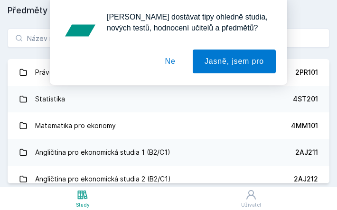
click at [172, 62] on button "Ne" at bounding box center [170, 61] width 34 height 24
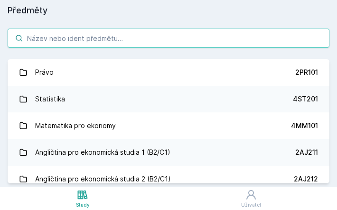
click at [135, 40] on input "search" at bounding box center [169, 38] width 322 height 19
click at [199, 38] on input "search" at bounding box center [169, 38] width 322 height 19
paste input "2SE509"
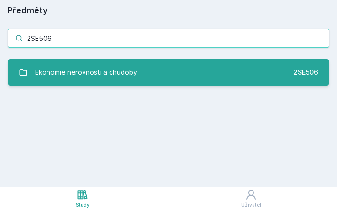
type input "2SE506"
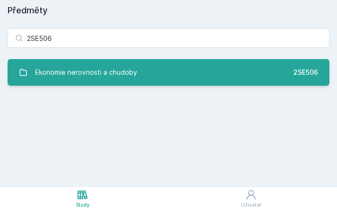
click at [136, 65] on link "Ekonomie nerovnosti a chudoby 2SE506" at bounding box center [169, 72] width 322 height 27
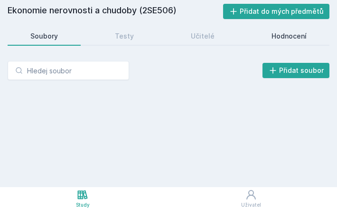
click at [297, 34] on div "Hodnocení" at bounding box center [289, 36] width 35 height 10
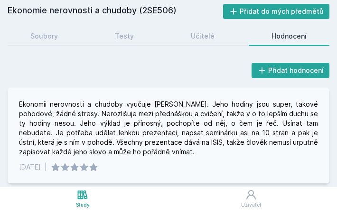
scroll to position [85, 0]
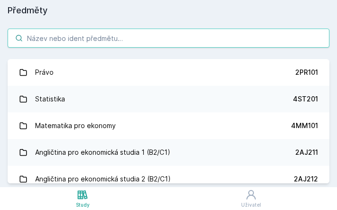
click at [112, 35] on input "search" at bounding box center [169, 38] width 322 height 19
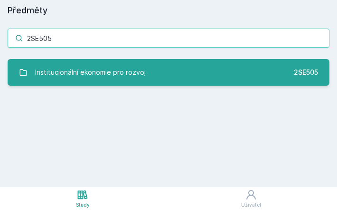
type input "2SE505"
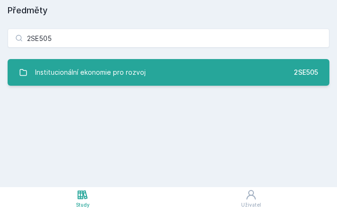
click at [128, 62] on link "Institucionální ekonomie pro rozvoj 2SE505" at bounding box center [169, 72] width 322 height 27
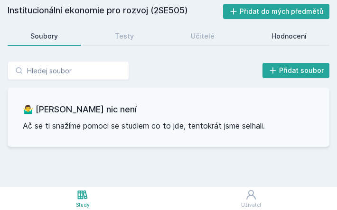
click at [277, 35] on div "Hodnocení" at bounding box center [289, 36] width 35 height 10
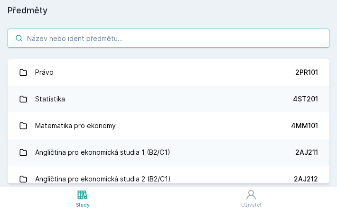
click at [112, 44] on input "search" at bounding box center [169, 38] width 322 height 19
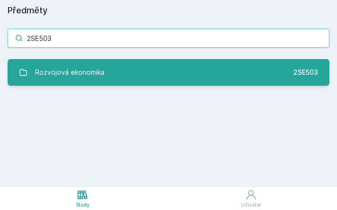
type input "2SE503"
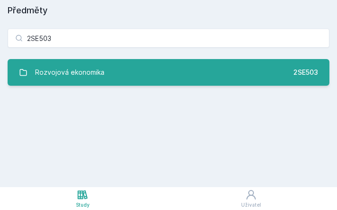
click at [95, 63] on div "Rozvojová ekonomika" at bounding box center [69, 72] width 69 height 19
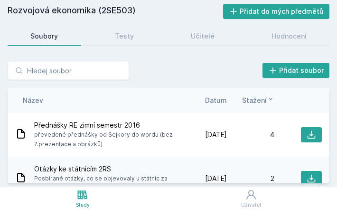
click at [286, 45] on div "Soubory Testy Učitelé Hodnocení" at bounding box center [169, 36] width 322 height 19
click at [286, 38] on div "Hodnocení" at bounding box center [289, 36] width 35 height 10
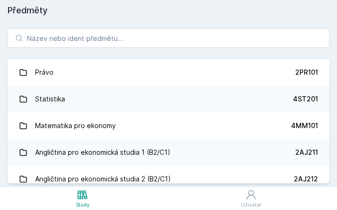
click at [107, 49] on div "Právo 2PR101 Statistika 4ST201 Matematika pro ekonomy 4MM101 Angličtina pro eko…" at bounding box center [168, 106] width 337 height 162
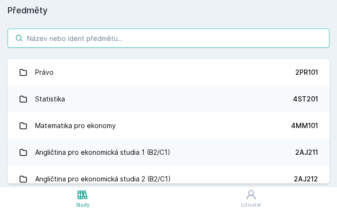
click at [98, 39] on input "search" at bounding box center [169, 38] width 322 height 19
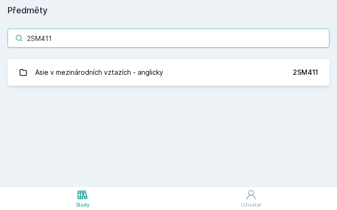
click at [76, 39] on input "2SM411" at bounding box center [169, 38] width 322 height 19
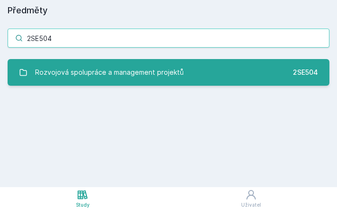
type input "2SE504"
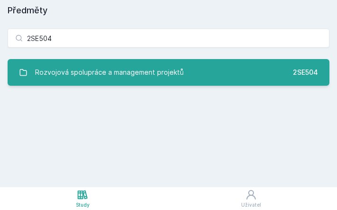
click at [93, 70] on div "Rozvojová spolupráce a management projektů" at bounding box center [109, 72] width 149 height 19
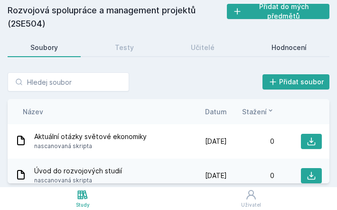
click at [270, 45] on link "Hodnocení" at bounding box center [289, 47] width 81 height 19
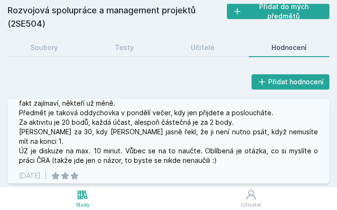
scroll to position [144, 0]
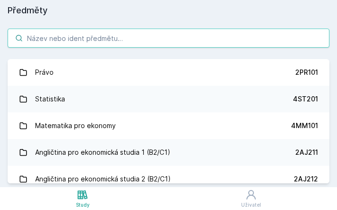
click at [137, 34] on input "search" at bounding box center [169, 38] width 322 height 19
paste input "2SM558"
type input "2SM558"
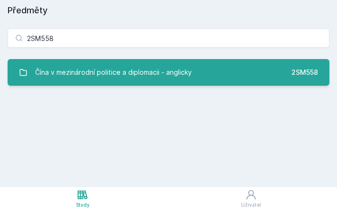
click at [148, 79] on div "Čína v mezinárodní politice a diplomacii - anglicky" at bounding box center [113, 72] width 157 height 19
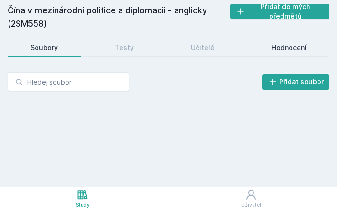
click at [275, 53] on link "Hodnocení" at bounding box center [289, 47] width 81 height 19
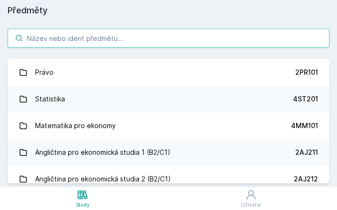
click at [159, 41] on input "search" at bounding box center [169, 38] width 322 height 19
paste input "2SE410"
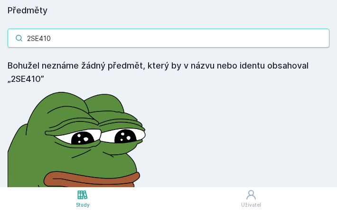
click at [111, 35] on input "2SE410" at bounding box center [169, 38] width 322 height 19
paste input "3PS435"
type input "3PS435"
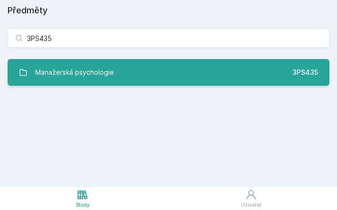
click at [112, 63] on div "Manažerská psychologie" at bounding box center [74, 72] width 79 height 19
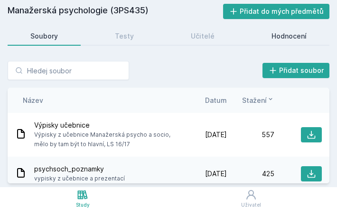
click at [295, 40] on div "Hodnocení" at bounding box center [289, 36] width 35 height 10
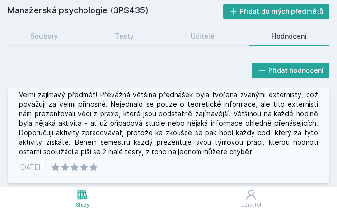
scroll to position [114, 0]
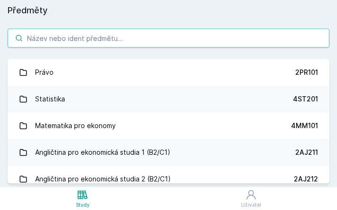
click at [77, 39] on input "search" at bounding box center [169, 38] width 322 height 19
paste input "3PS436"
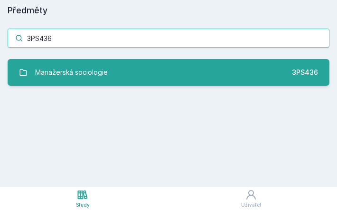
type input "3PS436"
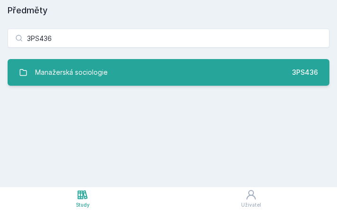
click at [77, 63] on div "Manažerská sociologie" at bounding box center [71, 72] width 73 height 19
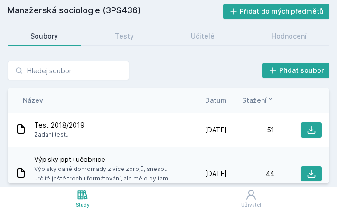
click at [302, 46] on div "Manažerská sociologie (3PS436) Přidat do mých předmětů [GEOGRAPHIC_DATA] Testy …" at bounding box center [169, 93] width 322 height 179
click at [291, 41] on link "Hodnocení" at bounding box center [289, 36] width 81 height 19
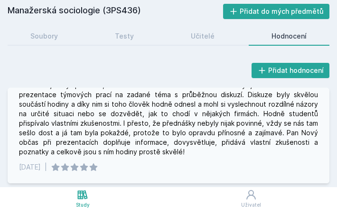
scroll to position [123, 0]
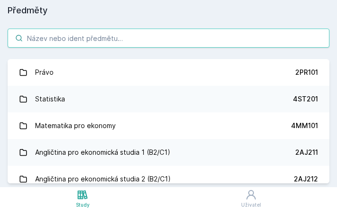
click at [150, 33] on input "search" at bounding box center [169, 38] width 322 height 19
paste input "3PS439"
type input "3PS439"
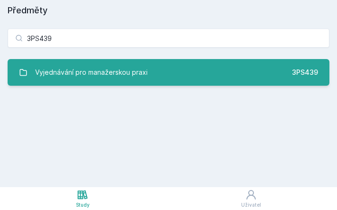
click at [133, 69] on div "Vyjednávání pro manažerskou praxi" at bounding box center [91, 72] width 113 height 19
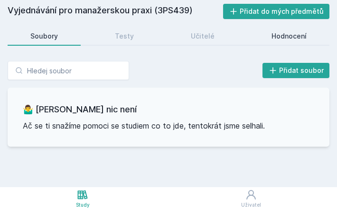
click at [291, 30] on link "Hodnocení" at bounding box center [289, 36] width 81 height 19
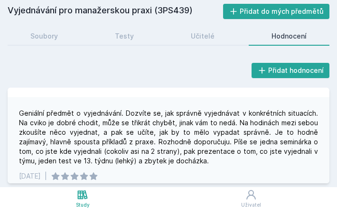
scroll to position [209, 0]
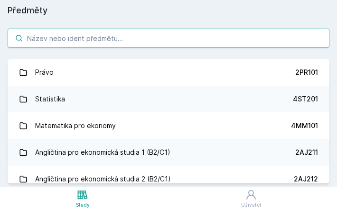
click at [114, 38] on input "search" at bounding box center [169, 38] width 322 height 19
paste input "3PA523"
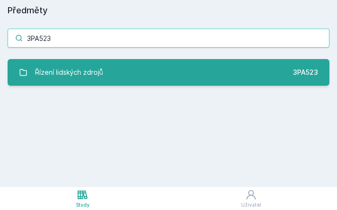
type input "3PA523"
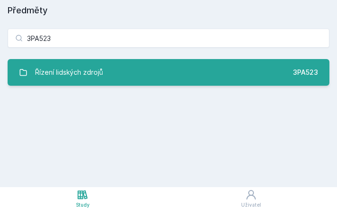
click at [92, 59] on link "Řízení lidských zdrojů 3PA523" at bounding box center [169, 72] width 322 height 27
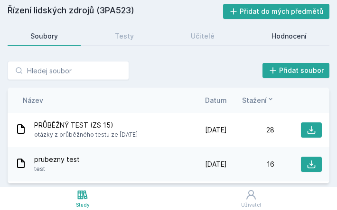
click at [283, 36] on div "Hodnocení" at bounding box center [289, 36] width 35 height 10
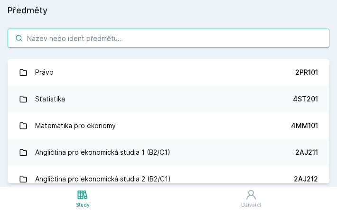
click at [95, 37] on input "search" at bounding box center [169, 38] width 322 height 19
paste input "3PA541"
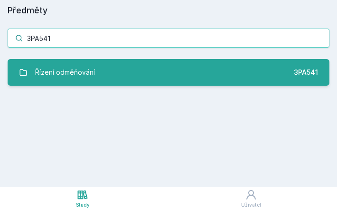
type input "3PA541"
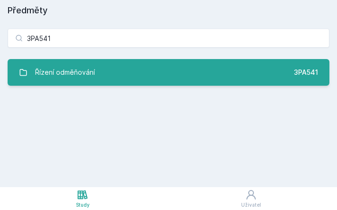
click at [90, 72] on div "Řízení odměňování" at bounding box center [65, 72] width 60 height 19
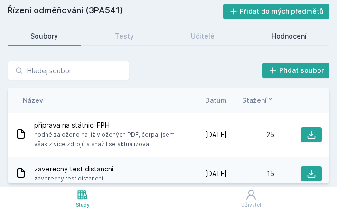
click at [269, 40] on link "Hodnocení" at bounding box center [289, 36] width 81 height 19
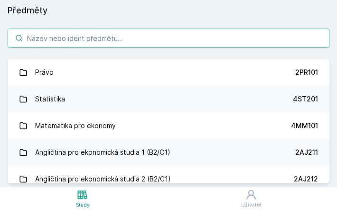
click at [134, 45] on input "search" at bounding box center [169, 38] width 322 height 19
paste input "3PA542"
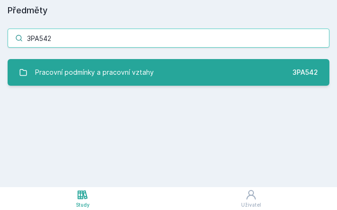
type input "3PA542"
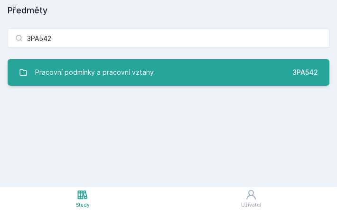
click at [92, 70] on div "Pracovní podmínky a pracovní vztahy" at bounding box center [94, 72] width 119 height 19
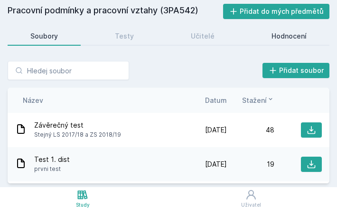
click at [301, 33] on div "Hodnocení" at bounding box center [289, 36] width 35 height 10
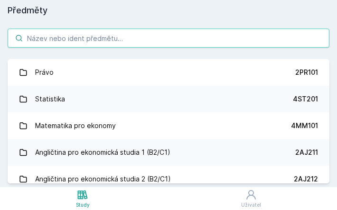
click at [126, 45] on input "search" at bounding box center [169, 38] width 322 height 19
paste input "3PA545"
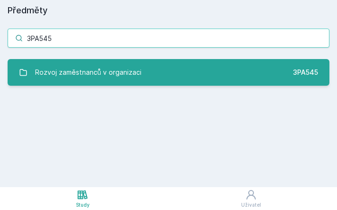
type input "3PA545"
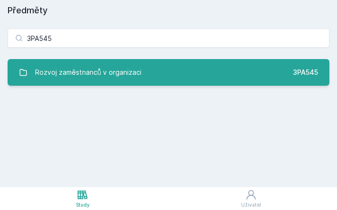
click at [85, 70] on div "Rozvoj zaměstnanců v organizaci" at bounding box center [88, 72] width 106 height 19
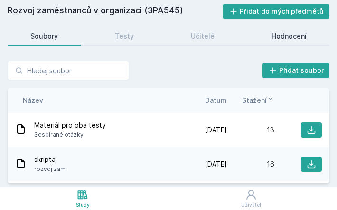
click at [290, 39] on div "Hodnocení" at bounding box center [289, 36] width 35 height 10
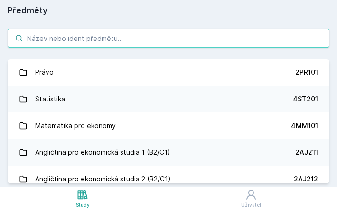
click at [151, 43] on input "search" at bounding box center [169, 38] width 322 height 19
type input "v"
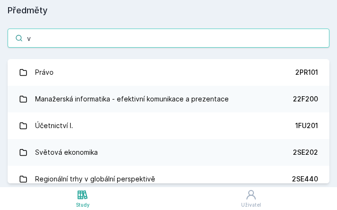
click at [151, 43] on input "v" at bounding box center [169, 38] width 322 height 19
paste input "3PA546"
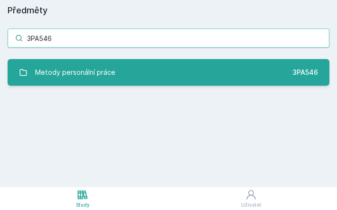
type input "3PA546"
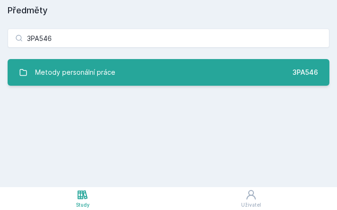
click at [112, 68] on div "Metody personální práce" at bounding box center [75, 72] width 80 height 19
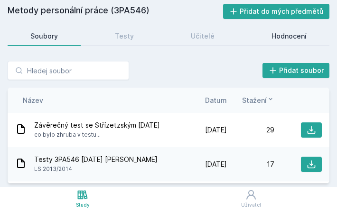
click at [279, 44] on link "Hodnocení" at bounding box center [289, 36] width 81 height 19
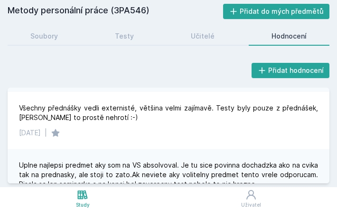
scroll to position [305, 0]
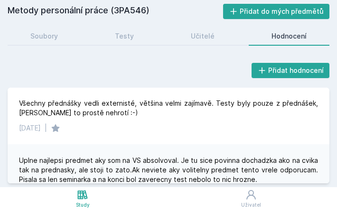
click at [166, 144] on div "Uplne najlepsi predmet aky som na VS absolvoval. Je tu sice povinna dochadzka a…" at bounding box center [169, 177] width 322 height 67
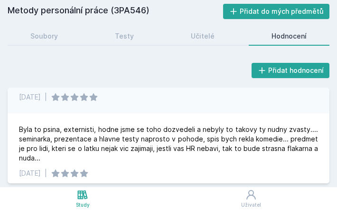
scroll to position [359, 0]
